Goal: Information Seeking & Learning: Learn about a topic

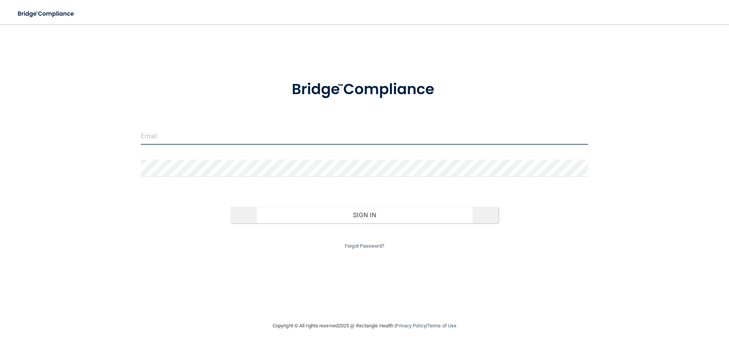
type input "[EMAIL_ADDRESS][DOMAIN_NAME]"
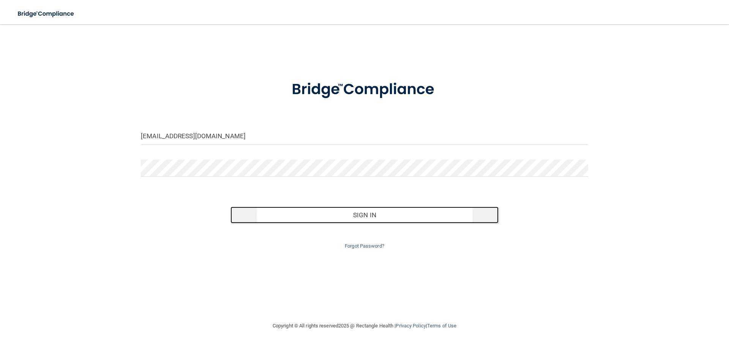
click at [377, 216] on button "Sign In" at bounding box center [364, 215] width 268 height 17
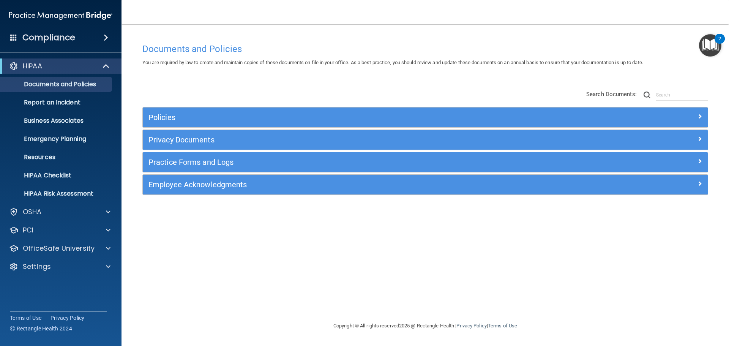
click at [708, 43] on img "Open Resource Center, 2 new notifications" at bounding box center [710, 45] width 22 height 22
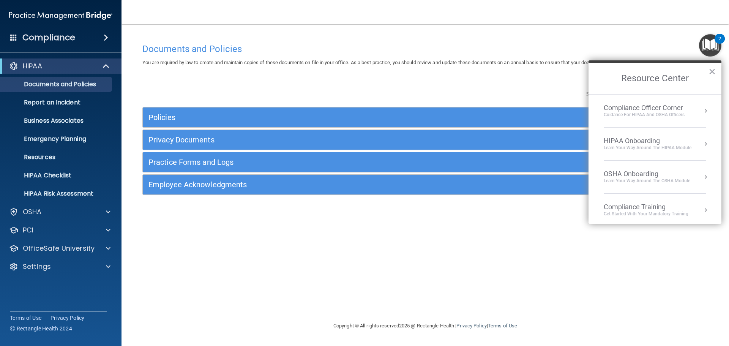
click at [633, 108] on div "Compliance Officer Corner" at bounding box center [644, 108] width 81 height 8
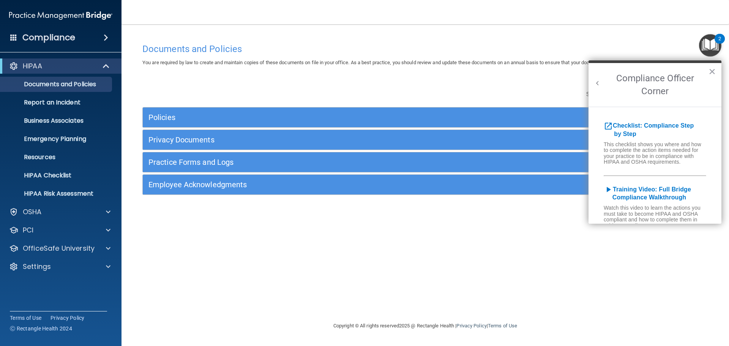
click at [598, 82] on button "Back to Resource Center Home" at bounding box center [598, 83] width 8 height 8
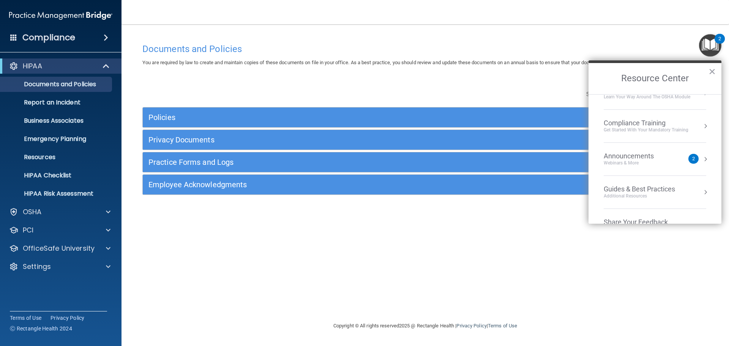
scroll to position [71, 0]
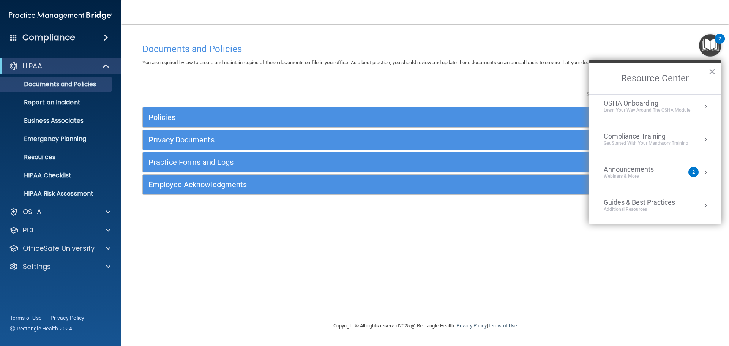
click at [651, 138] on div "Compliance Training" at bounding box center [646, 136] width 85 height 8
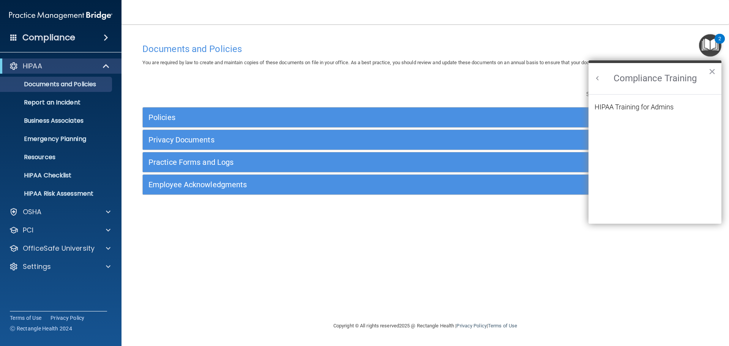
scroll to position [0, 0]
click at [645, 105] on div "HIPAA Training for Admins" at bounding box center [634, 107] width 79 height 7
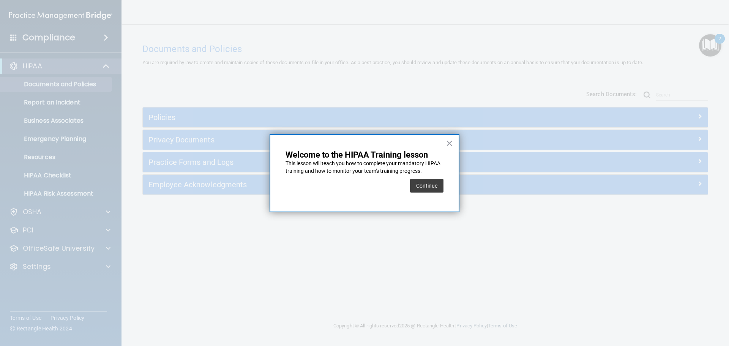
click at [424, 175] on div "Continue" at bounding box center [426, 185] width 33 height 21
click at [425, 180] on button "Continue" at bounding box center [426, 186] width 33 height 14
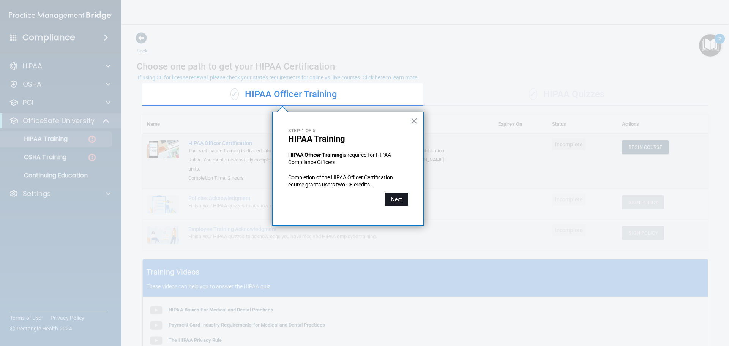
click at [395, 200] on button "Next" at bounding box center [396, 200] width 23 height 14
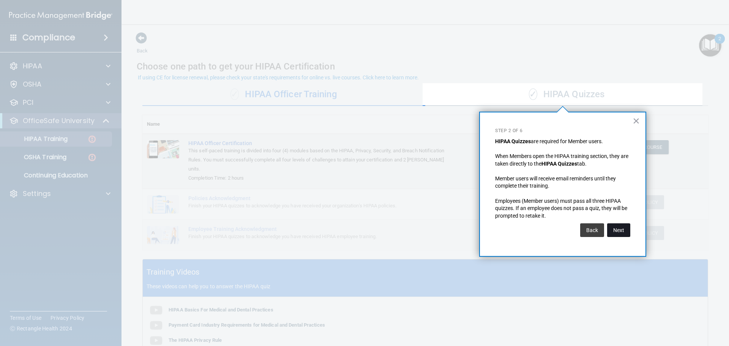
click at [618, 231] on button "Next" at bounding box center [618, 230] width 23 height 14
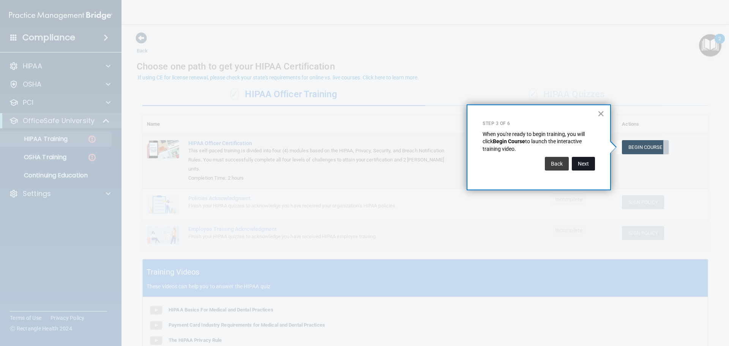
click at [584, 164] on button "Next" at bounding box center [583, 164] width 23 height 14
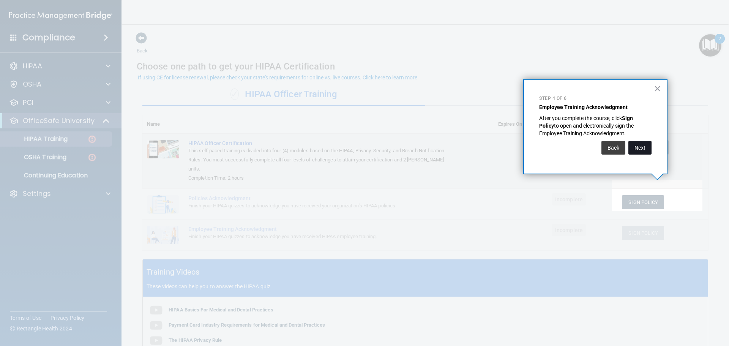
click at [646, 153] on button "Next" at bounding box center [639, 148] width 23 height 14
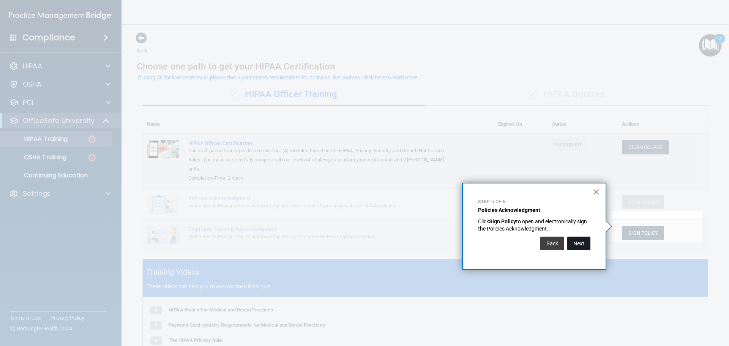
click at [575, 243] on button "Next" at bounding box center [578, 244] width 23 height 14
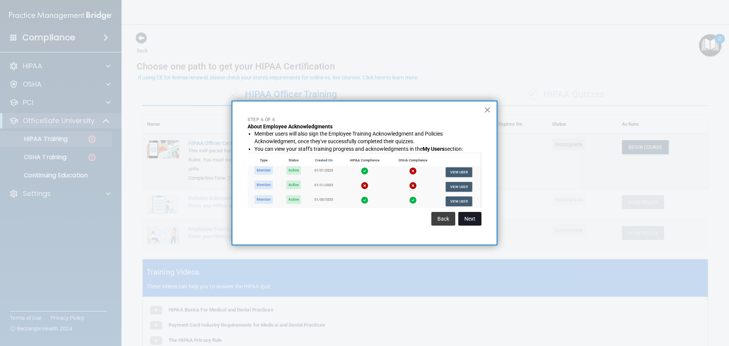
click at [472, 220] on button "Next" at bounding box center [469, 219] width 23 height 14
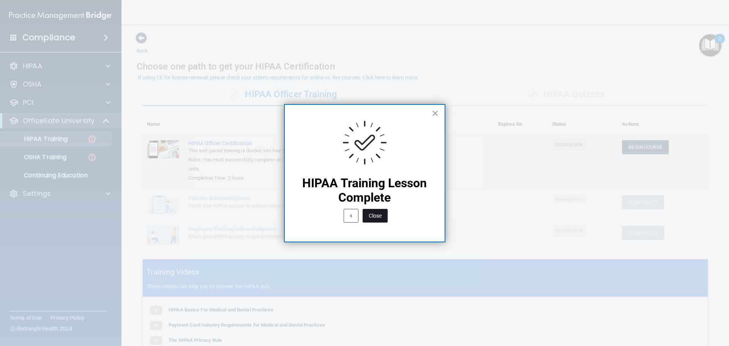
click at [373, 214] on button "Close" at bounding box center [375, 216] width 25 height 14
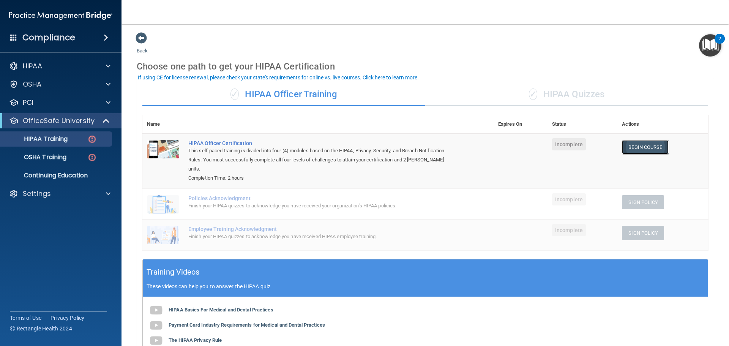
click at [650, 153] on link "Begin Course" at bounding box center [645, 147] width 46 height 14
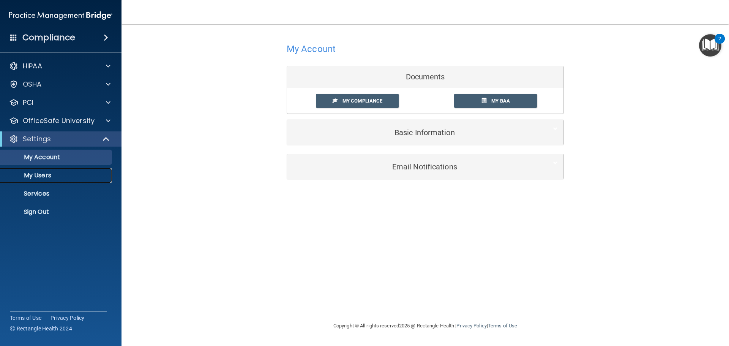
click at [46, 178] on p "My Users" at bounding box center [57, 176] width 104 height 8
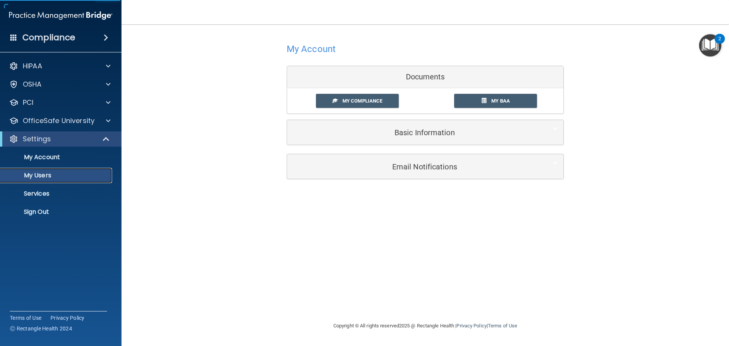
select select "20"
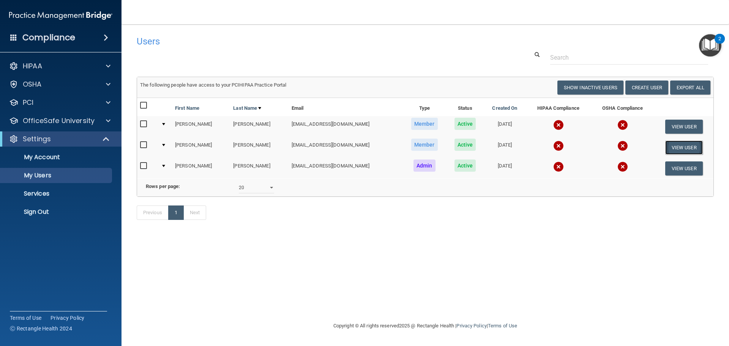
click at [682, 147] on button "View User" at bounding box center [684, 147] width 38 height 14
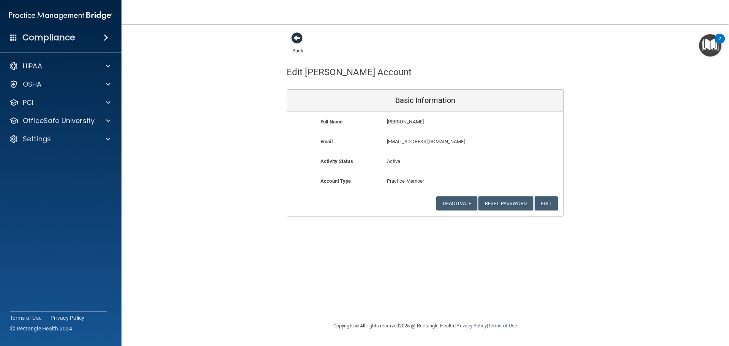
click at [299, 43] on span at bounding box center [296, 37] width 11 height 11
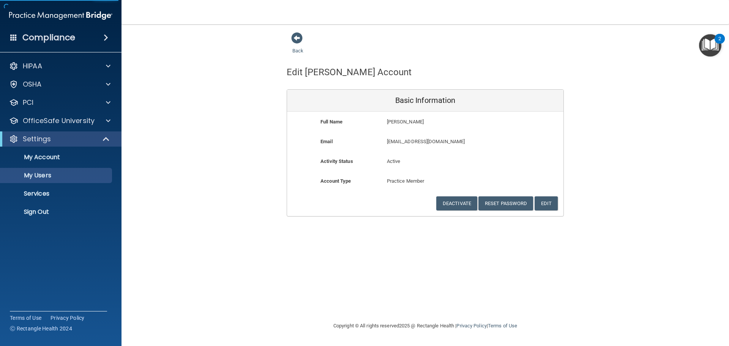
select select "20"
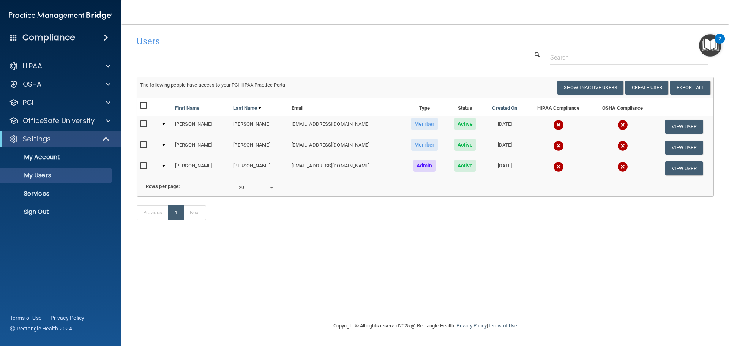
click at [411, 143] on span "Member" at bounding box center [424, 145] width 27 height 12
click at [553, 143] on img at bounding box center [558, 145] width 11 height 11
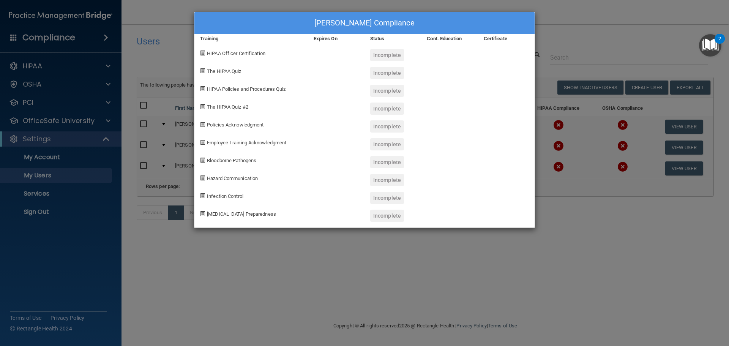
click at [395, 53] on div "Incomplete" at bounding box center [387, 55] width 34 height 12
click at [575, 42] on div "Christy Issac's Compliance Training Expires On Status Cont. Education Certifica…" at bounding box center [364, 173] width 729 height 346
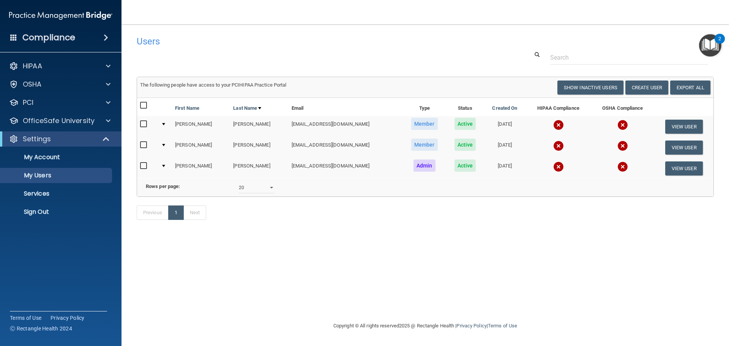
click at [553, 168] on img at bounding box center [558, 166] width 11 height 11
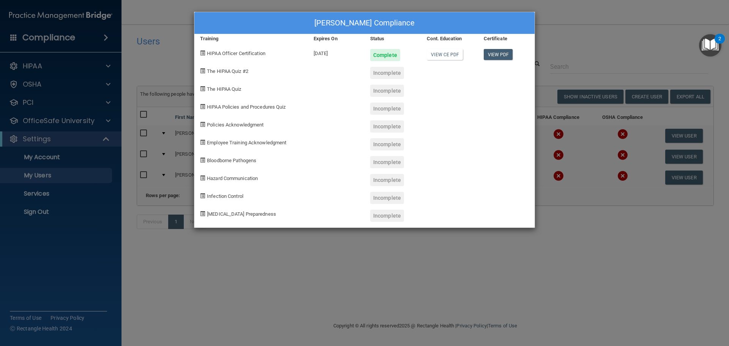
click at [606, 36] on div "Bradley Kirst's Compliance Training Expires On Status Cont. Education Certifica…" at bounding box center [364, 173] width 729 height 346
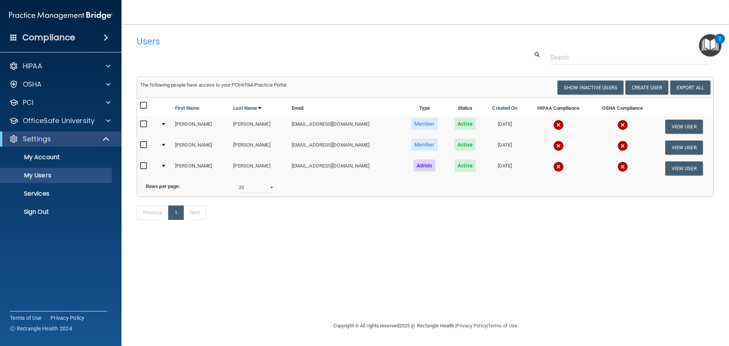
click at [454, 166] on span "Active" at bounding box center [465, 165] width 22 height 12
click at [553, 162] on img at bounding box center [558, 166] width 11 height 11
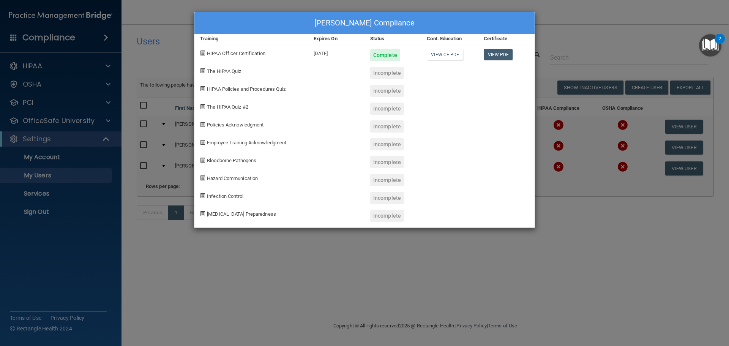
click at [583, 32] on div "Bradley Kirst's Compliance Training Expires On Status Cont. Education Certifica…" at bounding box center [364, 173] width 729 height 346
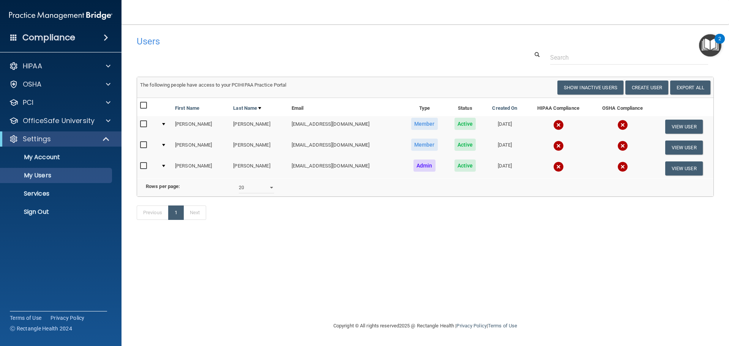
click at [454, 146] on span "Active" at bounding box center [465, 145] width 22 height 12
click at [553, 144] on img at bounding box center [558, 145] width 11 height 11
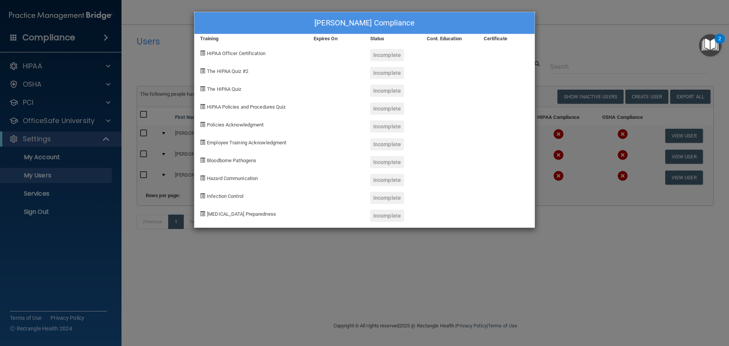
click at [616, 256] on div "Christy Issac's Compliance Training Expires On Status Cont. Education Certifica…" at bounding box center [364, 173] width 729 height 346
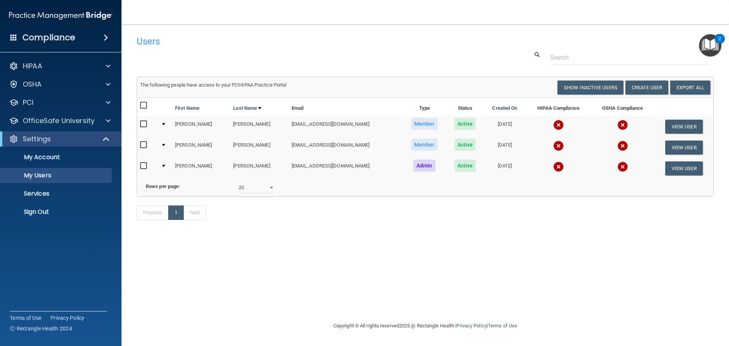
click at [144, 145] on input "checkbox" at bounding box center [144, 145] width 9 height 6
checkbox input "true"
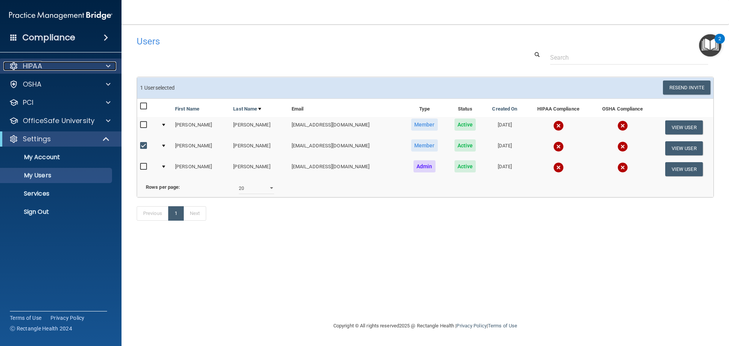
click at [73, 67] on div "HIPAA" at bounding box center [50, 66] width 94 height 9
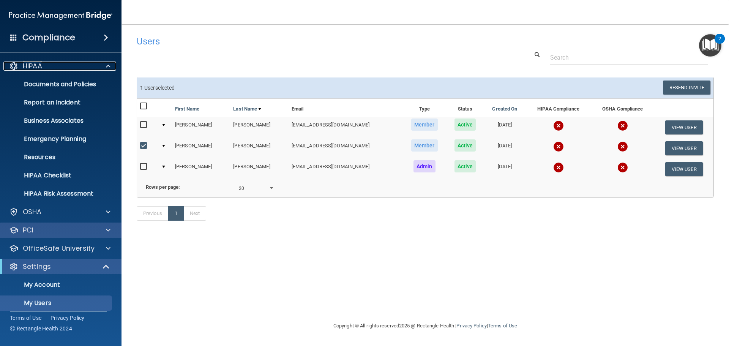
scroll to position [42, 0]
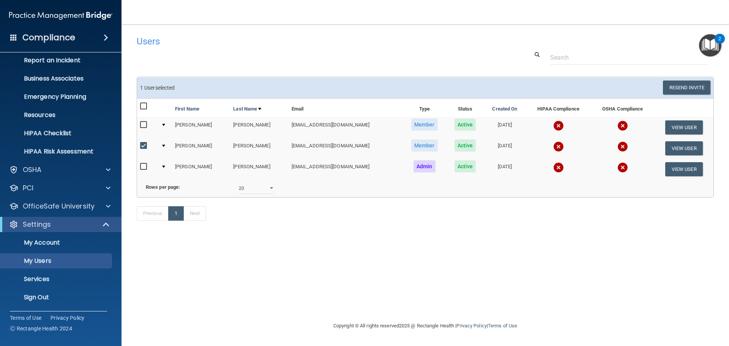
click at [65, 37] on h4 "Compliance" at bounding box center [48, 37] width 53 height 11
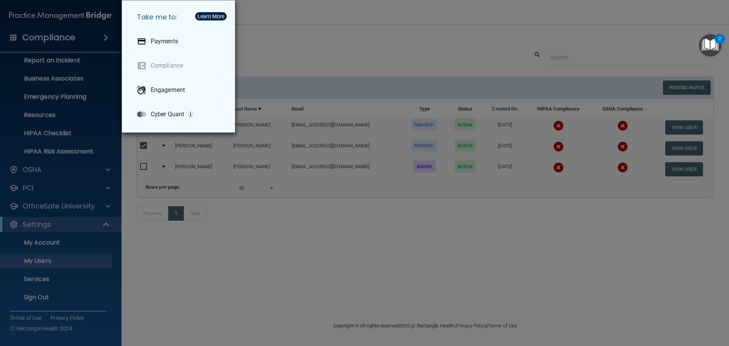
click at [349, 37] on div "Take me to: Payments Compliance Engagement Cyber Quant" at bounding box center [364, 173] width 729 height 346
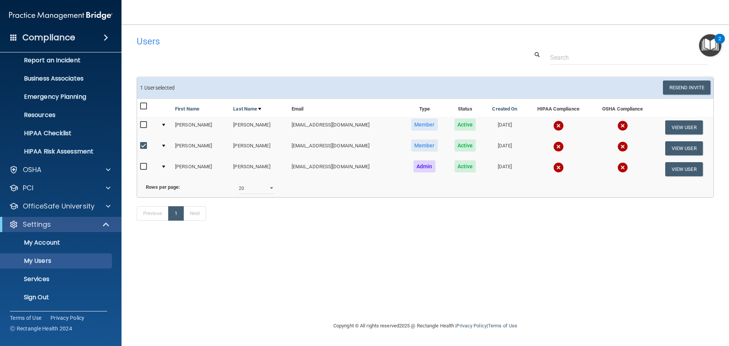
click at [720, 39] on div "2" at bounding box center [719, 44] width 3 height 10
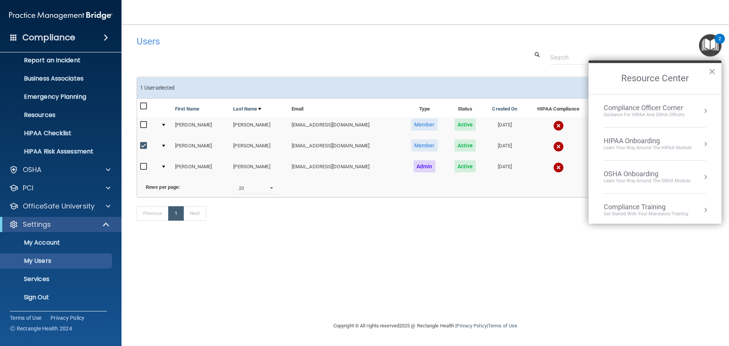
click at [648, 108] on div "Compliance Officer Corner" at bounding box center [644, 108] width 81 height 8
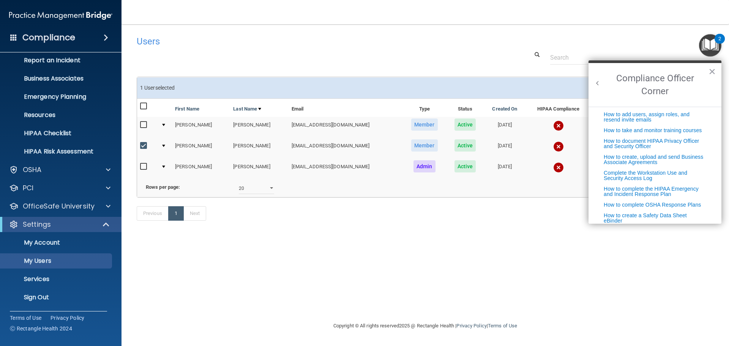
scroll to position [0, 0]
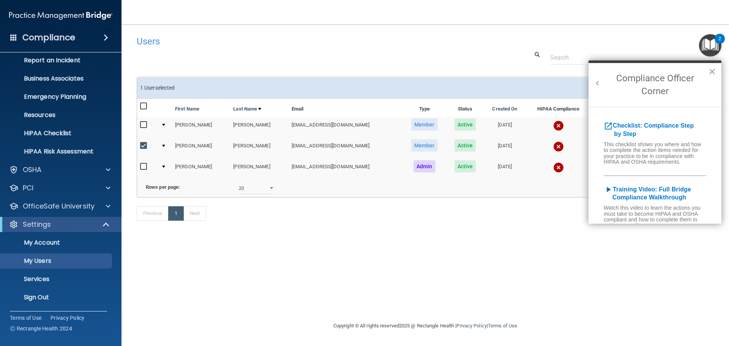
click at [600, 83] on button "Back to Resource Center Home" at bounding box center [598, 83] width 8 height 8
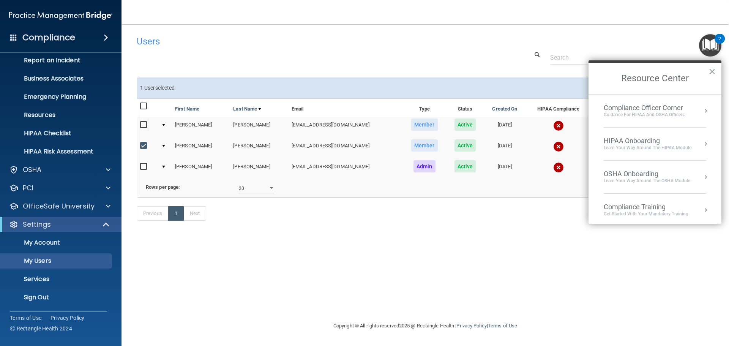
click at [716, 72] on h2 "Resource Center" at bounding box center [655, 78] width 133 height 31
click at [715, 71] on button "×" at bounding box center [712, 71] width 7 height 12
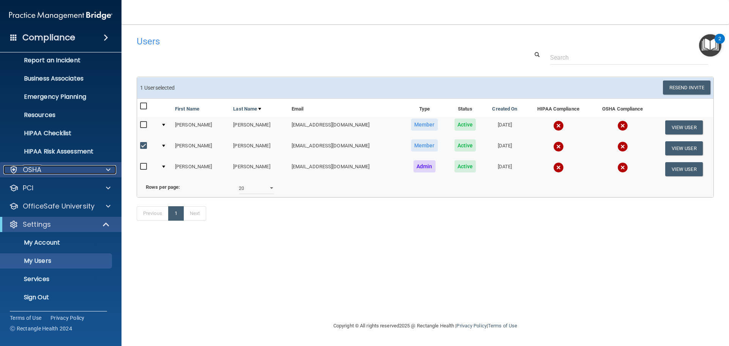
click at [56, 170] on div "OSHA" at bounding box center [50, 169] width 94 height 9
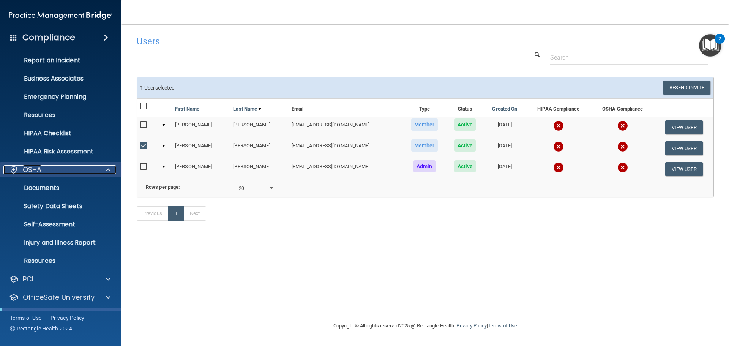
click at [56, 170] on div "OSHA" at bounding box center [50, 169] width 94 height 9
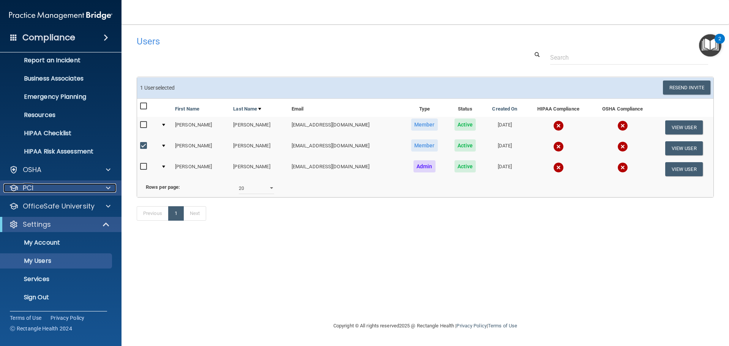
click at [51, 190] on div "PCI" at bounding box center [50, 187] width 94 height 9
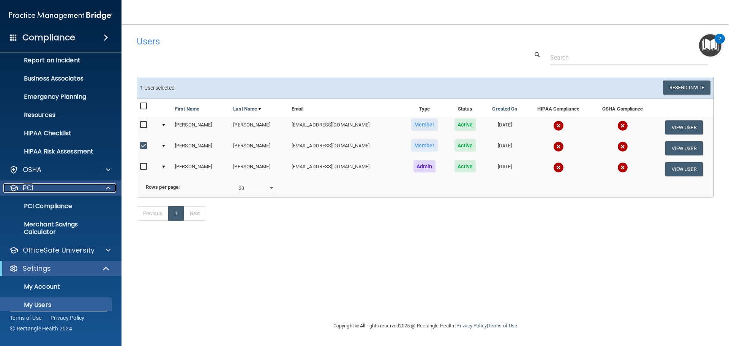
click at [51, 190] on div "PCI" at bounding box center [50, 187] width 94 height 9
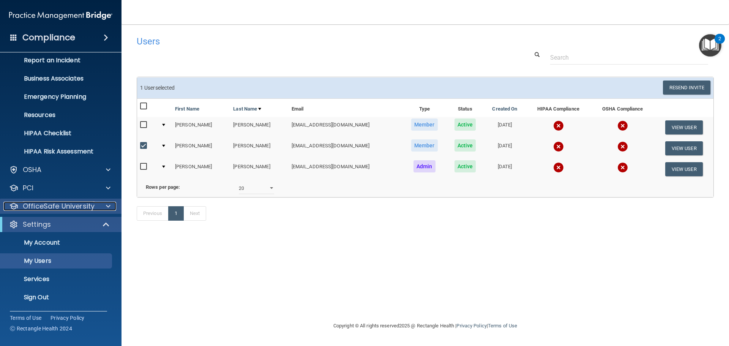
click at [50, 202] on p "OfficeSafe University" at bounding box center [59, 206] width 72 height 9
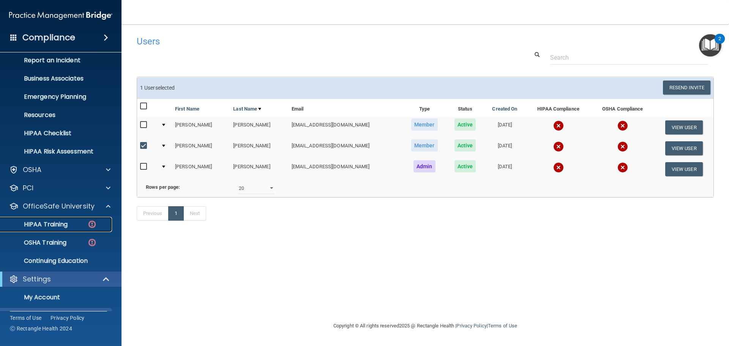
click at [50, 227] on p "HIPAA Training" at bounding box center [36, 225] width 63 height 8
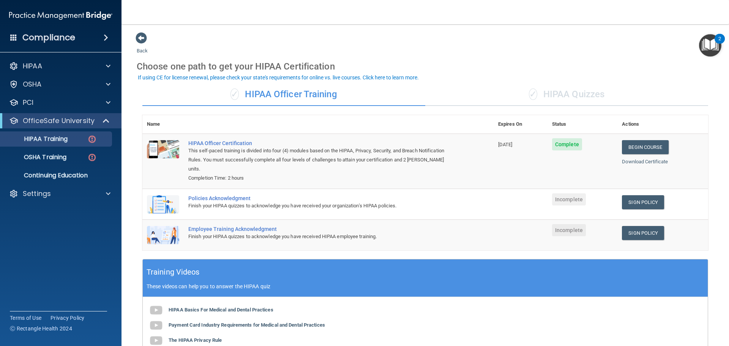
click at [574, 95] on div "✓ HIPAA Quizzes" at bounding box center [566, 94] width 283 height 23
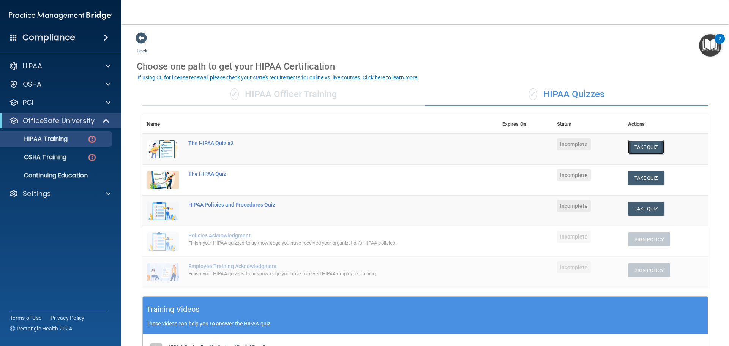
click at [631, 147] on button "Take Quiz" at bounding box center [646, 147] width 36 height 14
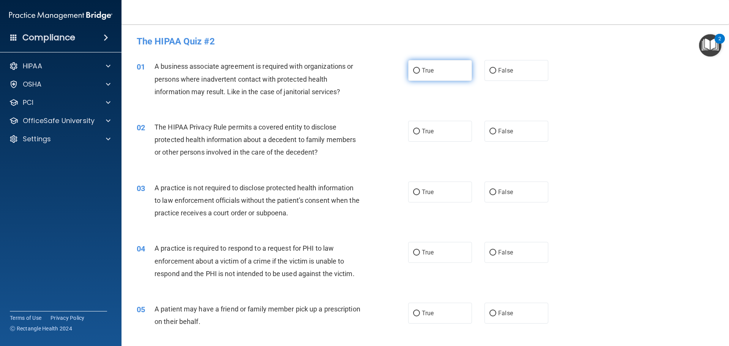
click at [432, 70] on label "True" at bounding box center [440, 70] width 64 height 21
click at [420, 70] on input "True" at bounding box center [416, 71] width 7 height 6
radio input "true"
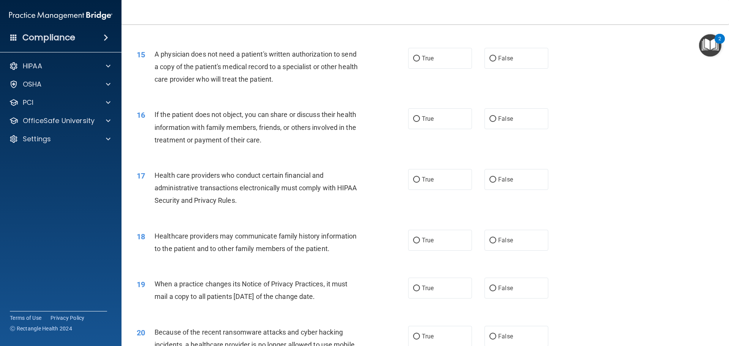
scroll to position [835, 0]
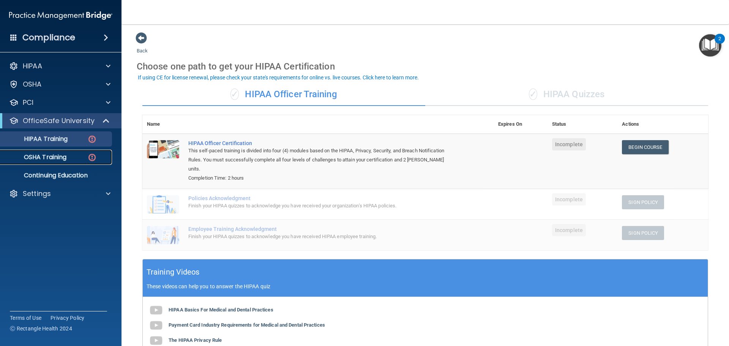
click at [62, 157] on p "OSHA Training" at bounding box center [36, 157] width 62 height 8
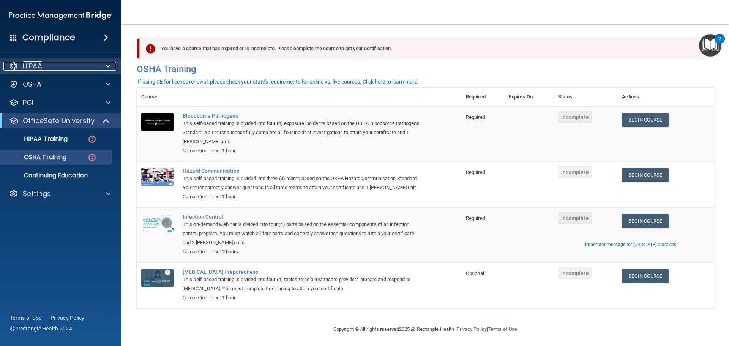
click at [56, 68] on div "HIPAA" at bounding box center [50, 66] width 94 height 9
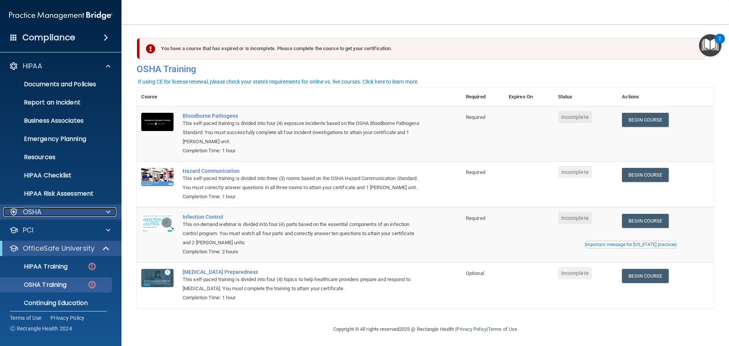
click at [45, 211] on div "OSHA" at bounding box center [50, 211] width 94 height 9
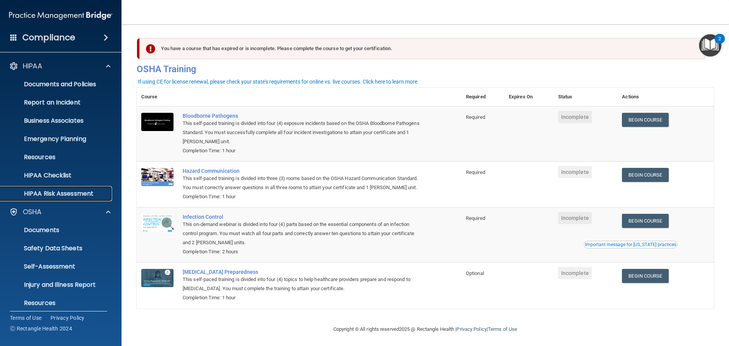
click at [85, 192] on p "HIPAA Risk Assessment" at bounding box center [57, 194] width 104 height 8
